Goal: Task Accomplishment & Management: Manage account settings

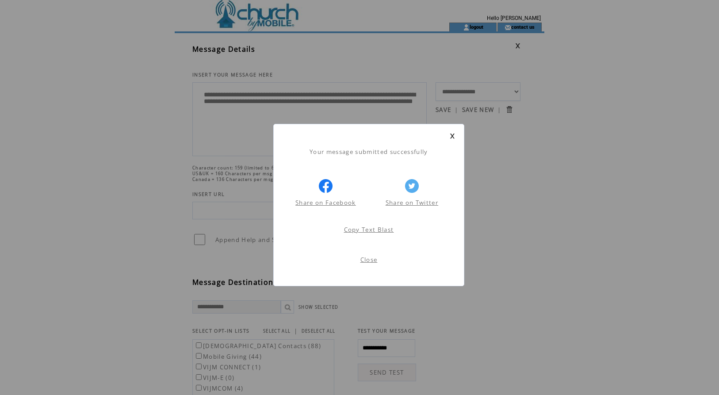
scroll to position [0, 0]
click at [371, 258] on link "Close" at bounding box center [368, 260] width 17 height 8
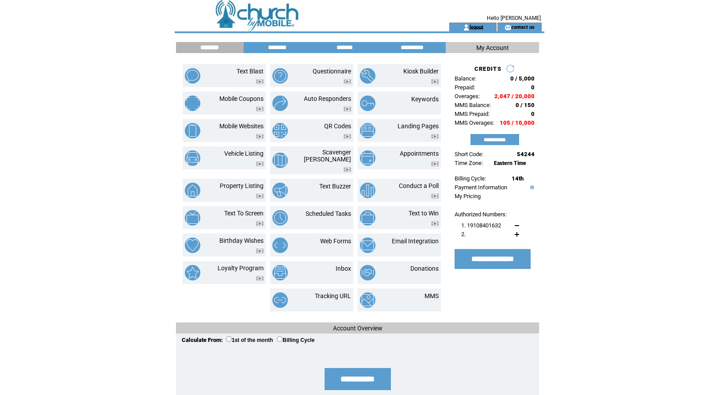
click at [476, 26] on link "logout" at bounding box center [477, 27] width 14 height 6
